Goal: Information Seeking & Learning: Understand process/instructions

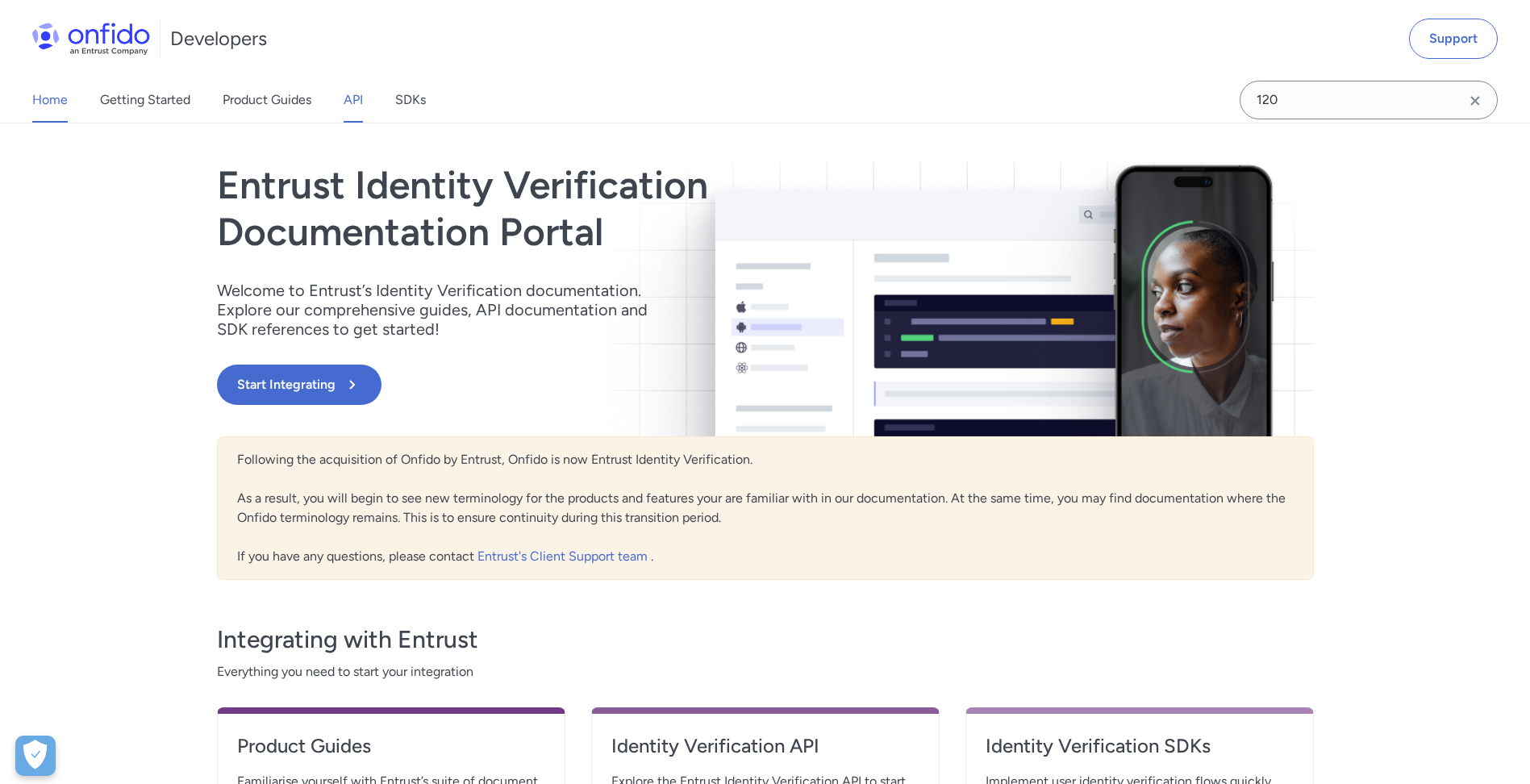
click at [363, 98] on link "API" at bounding box center [353, 99] width 20 height 45
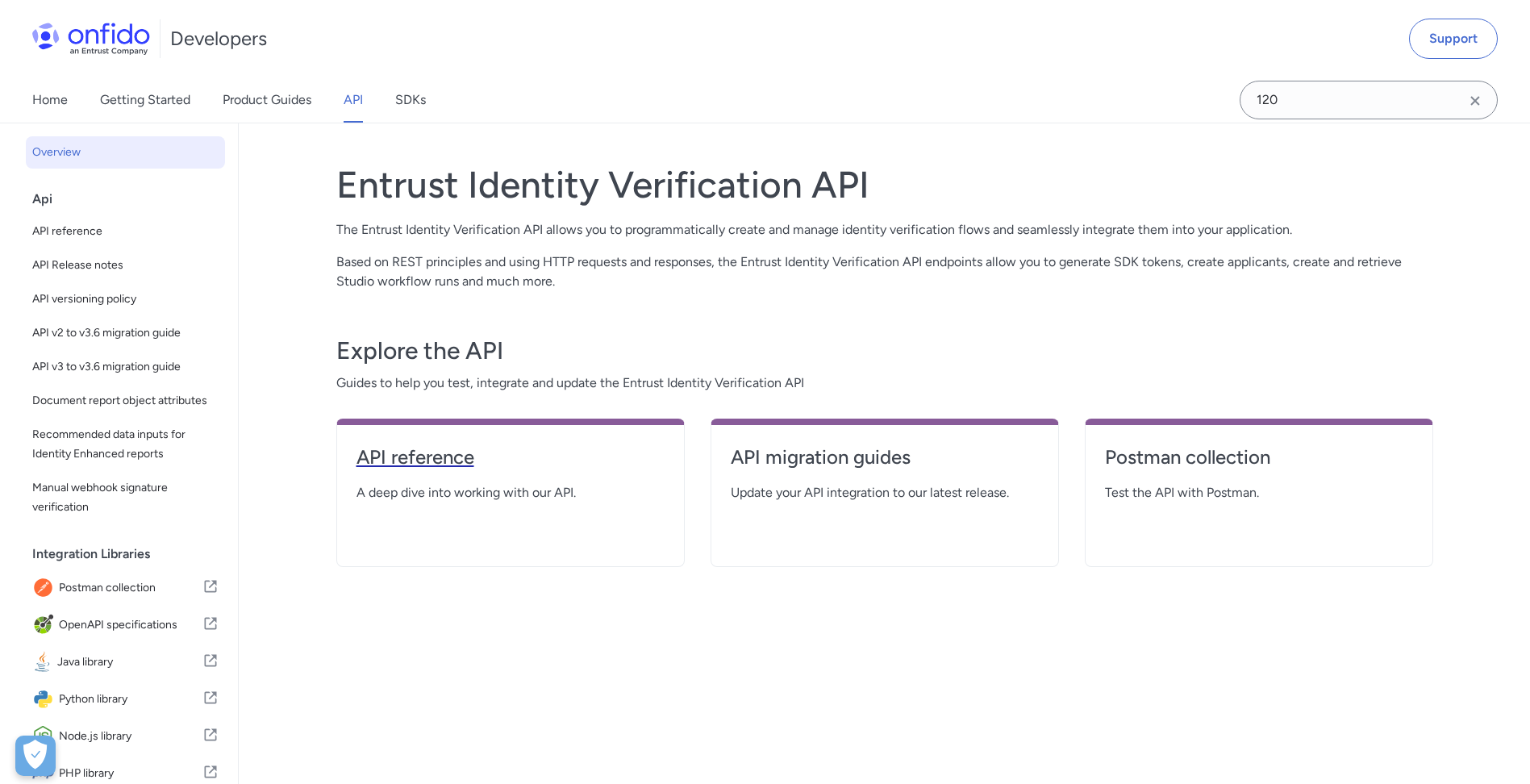
click at [441, 447] on h4 "API reference" at bounding box center [510, 456] width 308 height 25
click at [423, 470] on h4 "API reference" at bounding box center [510, 456] width 308 height 25
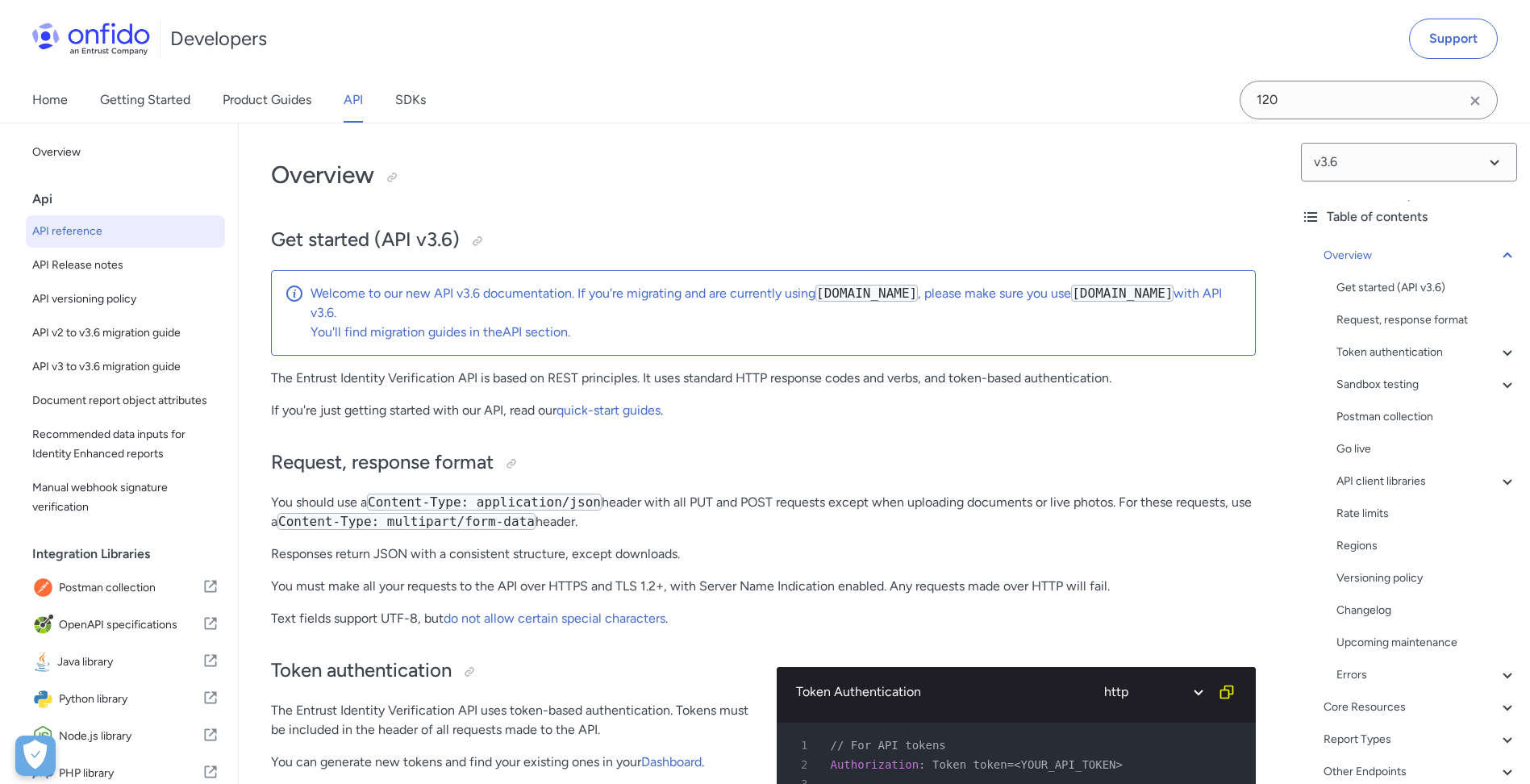
click at [1369, 361] on div "Token authentication" at bounding box center [1427, 352] width 181 height 20
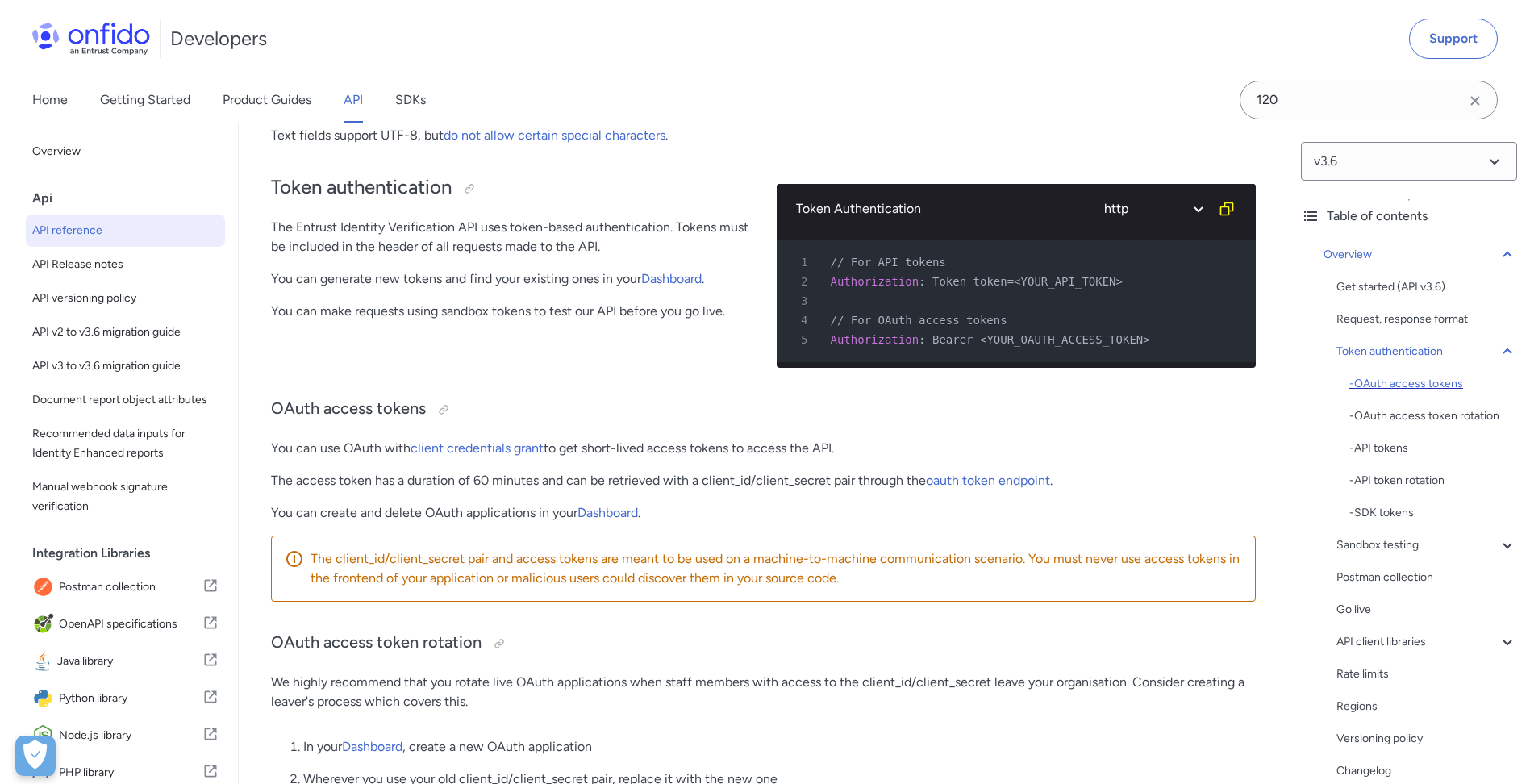
click at [1459, 387] on div "- OAuth access tokens" at bounding box center [1433, 384] width 168 height 20
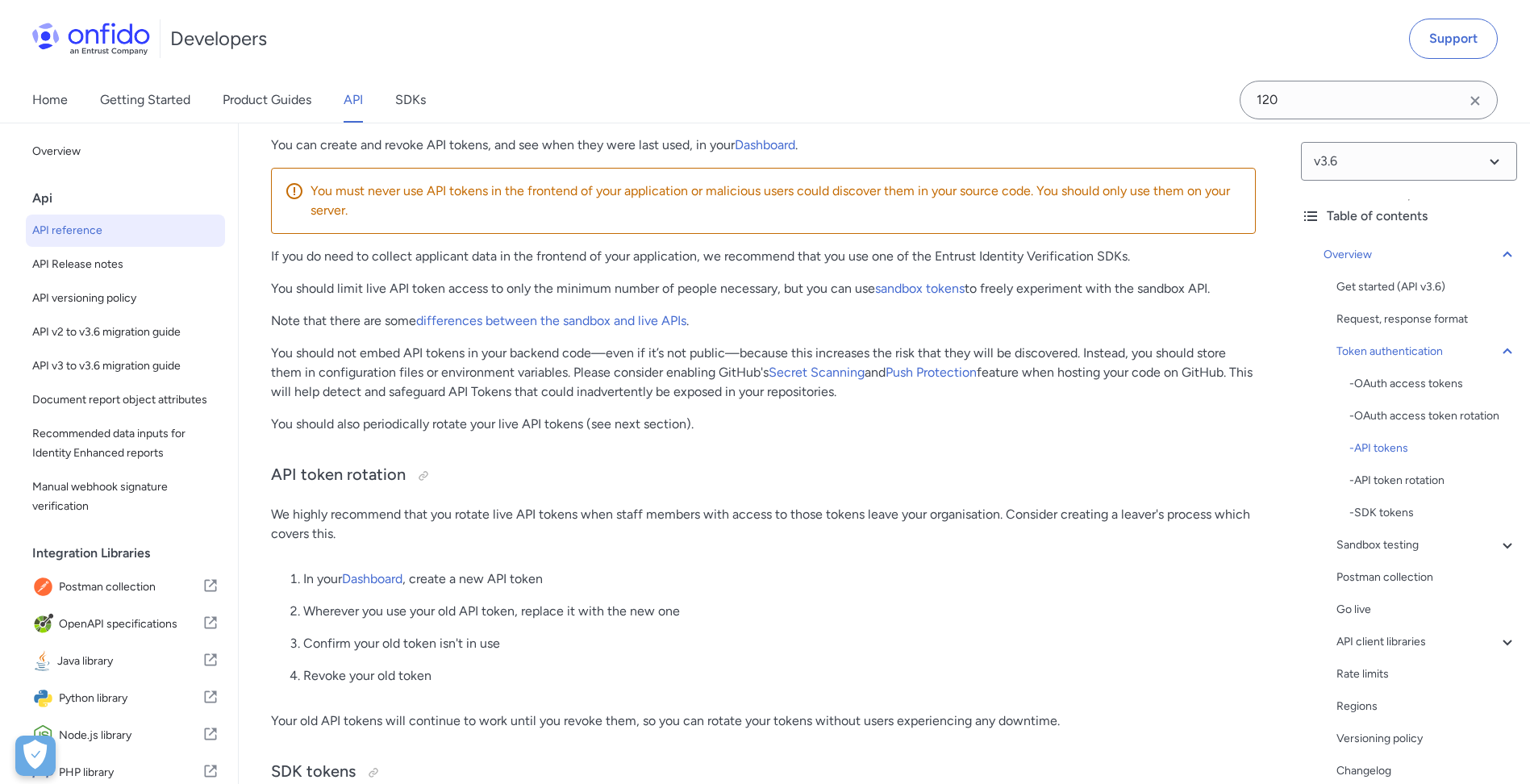
scroll to position [1881, 0]
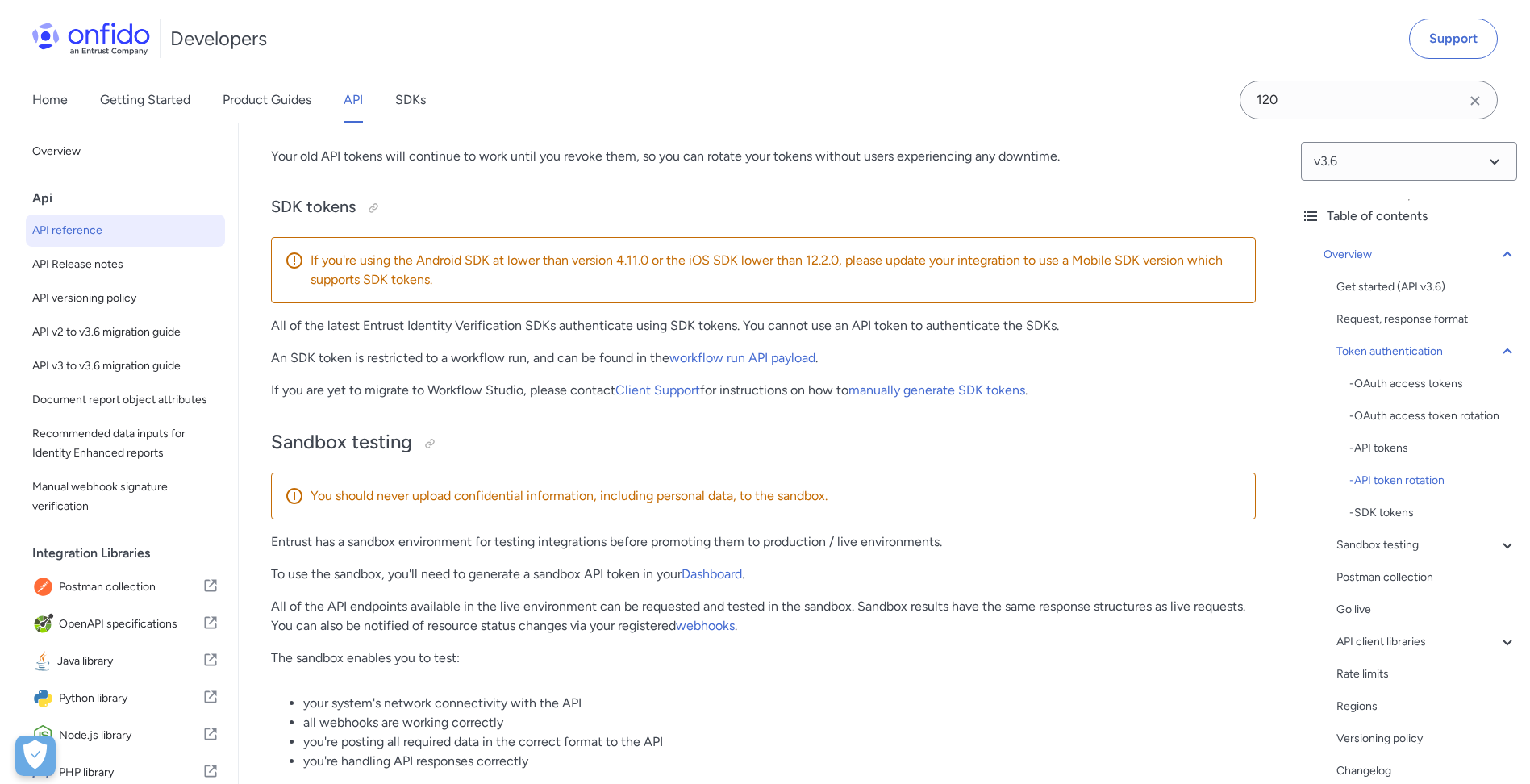
click at [1396, 432] on div "- OAuth access tokens - OAuth access token rotation - API tokens - API token ro…" at bounding box center [1433, 448] width 168 height 149
click at [1400, 450] on div "- API tokens" at bounding box center [1433, 448] width 168 height 20
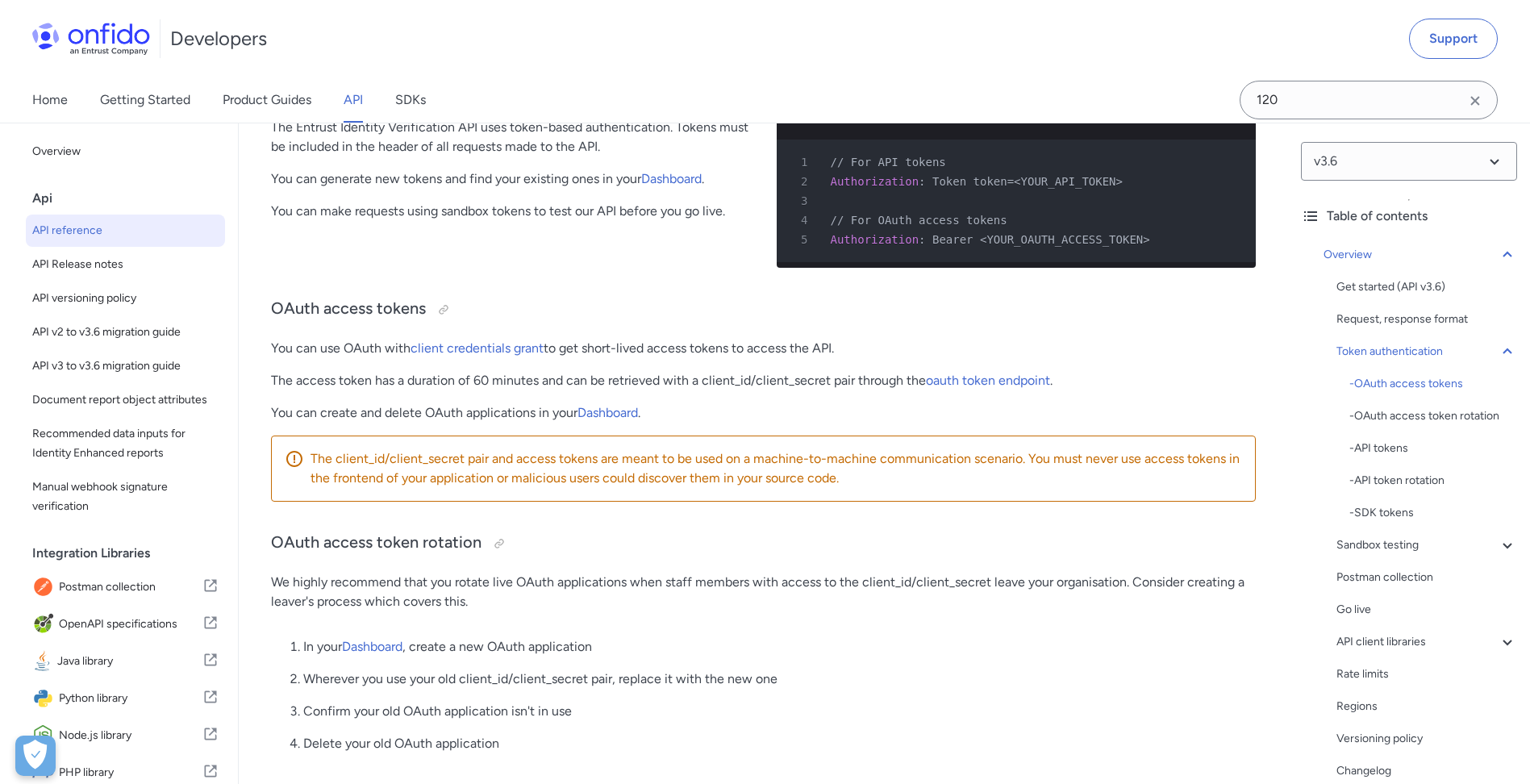
scroll to position [530, 0]
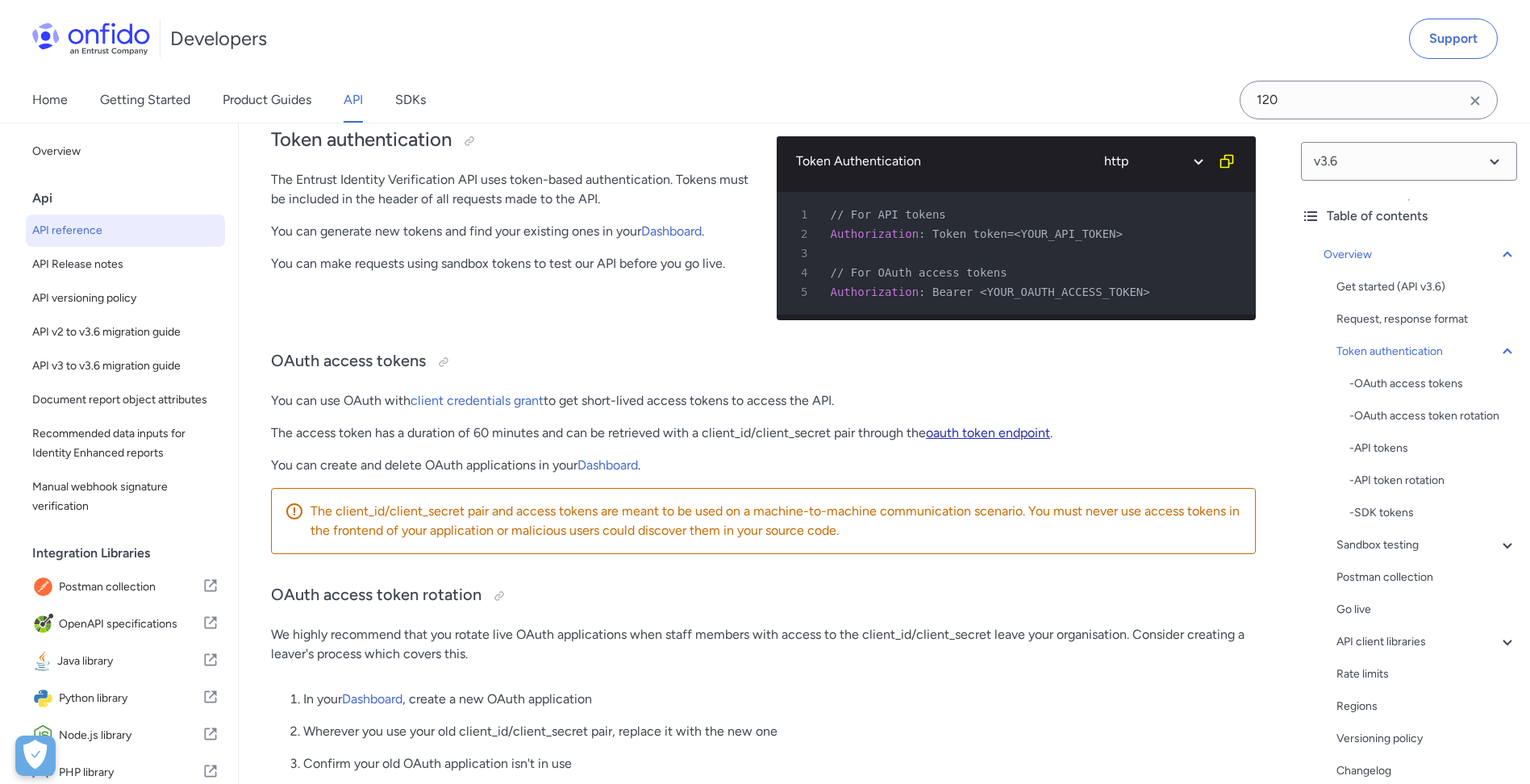
click at [1015, 440] on link "oauth token endpoint" at bounding box center [987, 433] width 124 height 16
